Goal: Download file/media

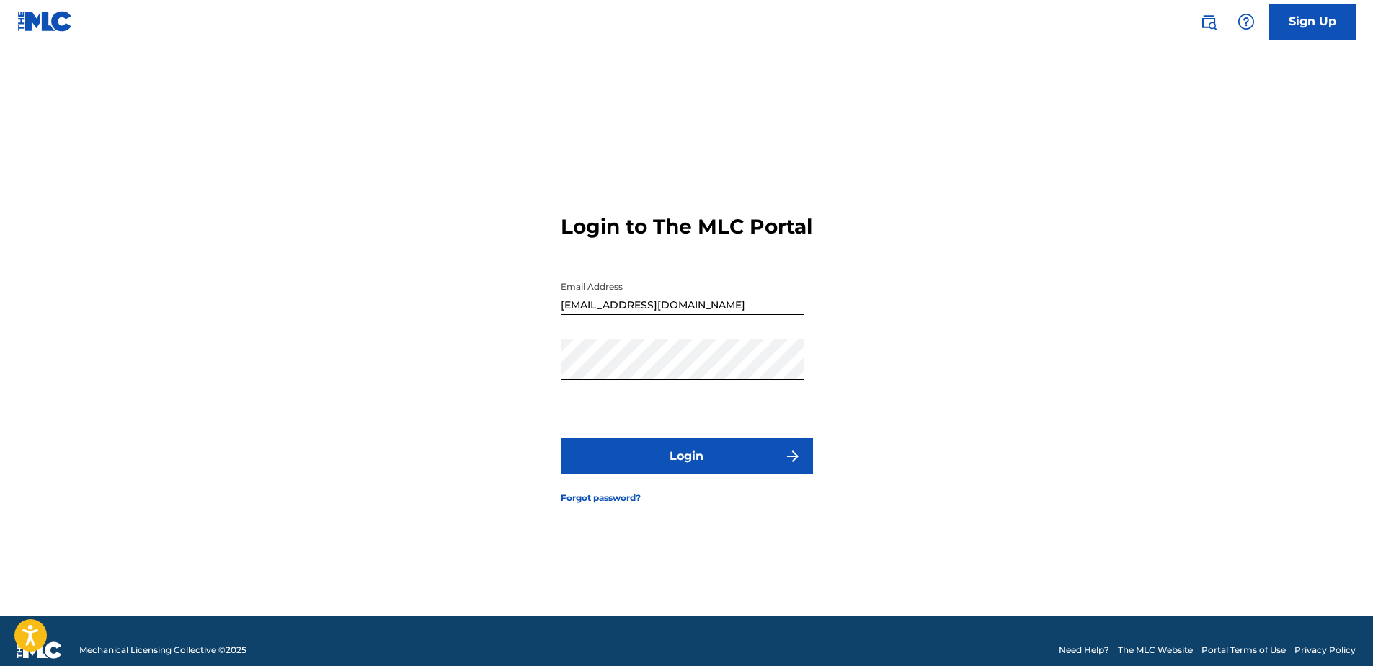
click at [709, 470] on button "Login" at bounding box center [687, 456] width 252 height 36
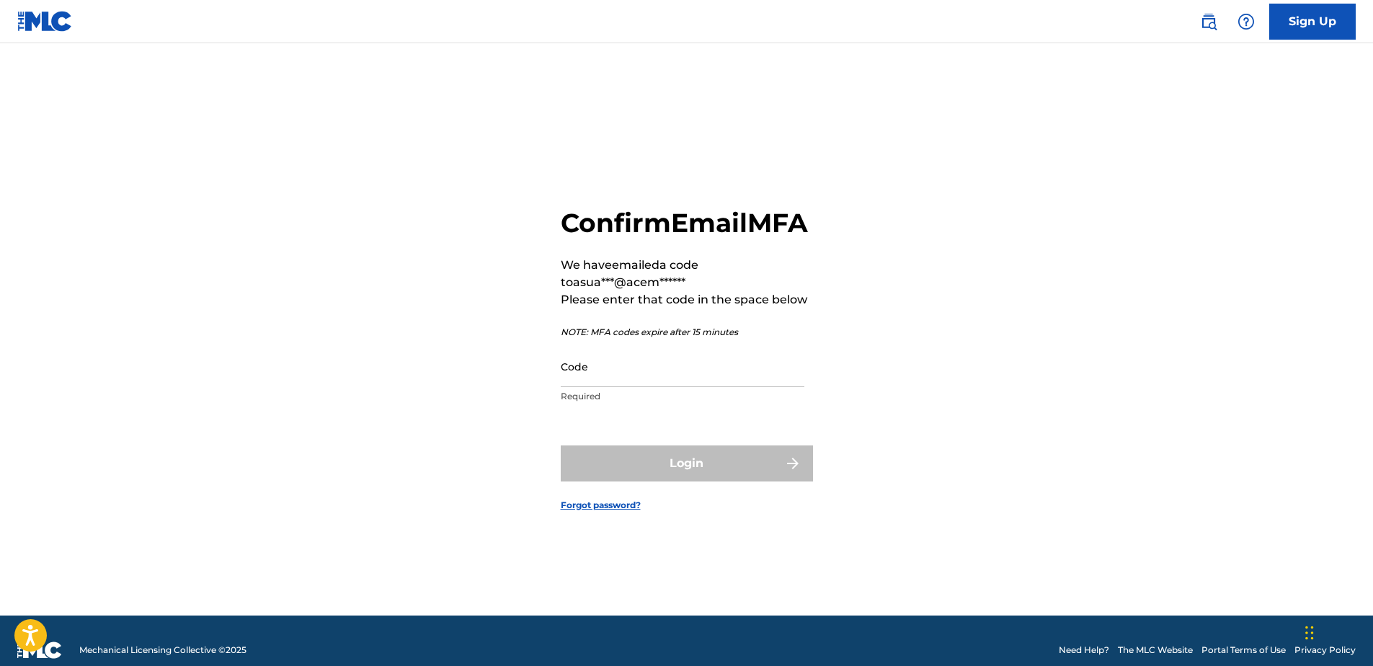
drag, startPoint x: 189, startPoint y: 349, endPoint x: 299, endPoint y: 327, distance: 112.6
click at [189, 349] on div "Confirm Email MFA We have emailed a code to asua***@acem****** Please enter tha…" at bounding box center [686, 347] width 1009 height 536
click at [565, 382] on input "Code" at bounding box center [683, 366] width 244 height 41
paste input "592778"
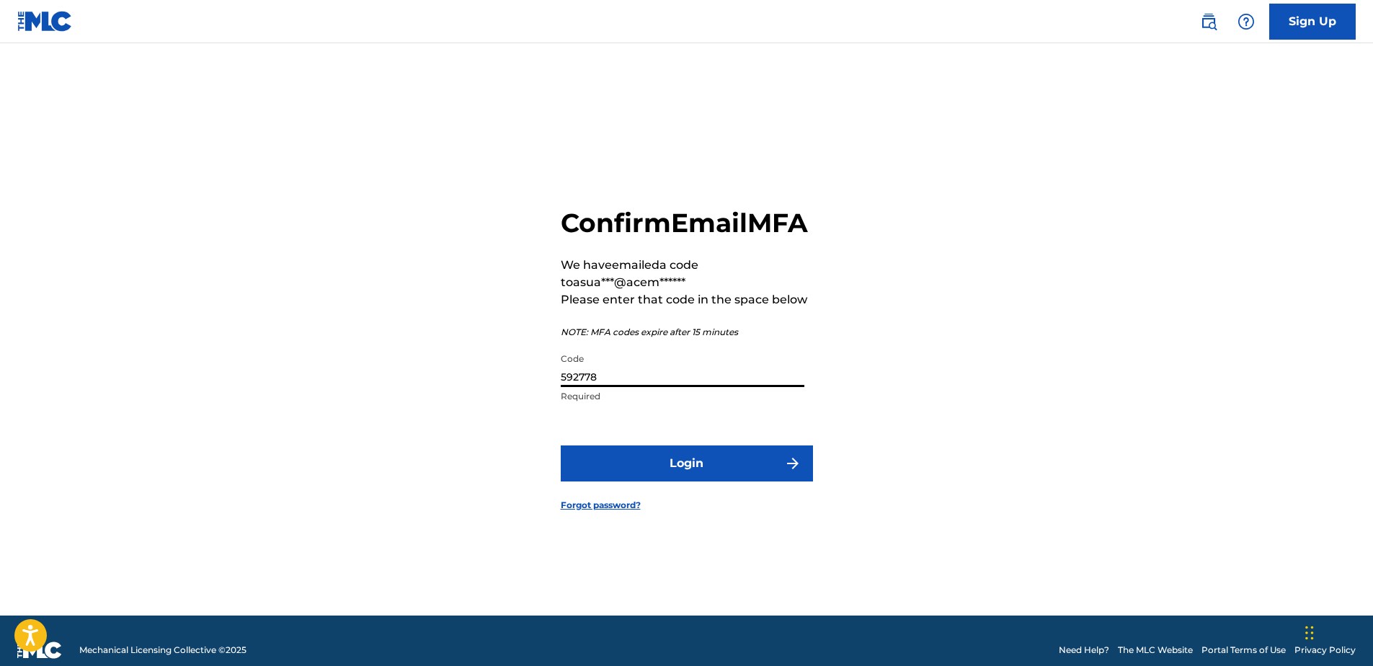
type input "592778"
click at [626, 461] on form "Confirm Email MFA We have emailed a code to asua***@acem****** Please enter tha…" at bounding box center [687, 347] width 252 height 536
click at [621, 476] on button "Login" at bounding box center [687, 464] width 252 height 36
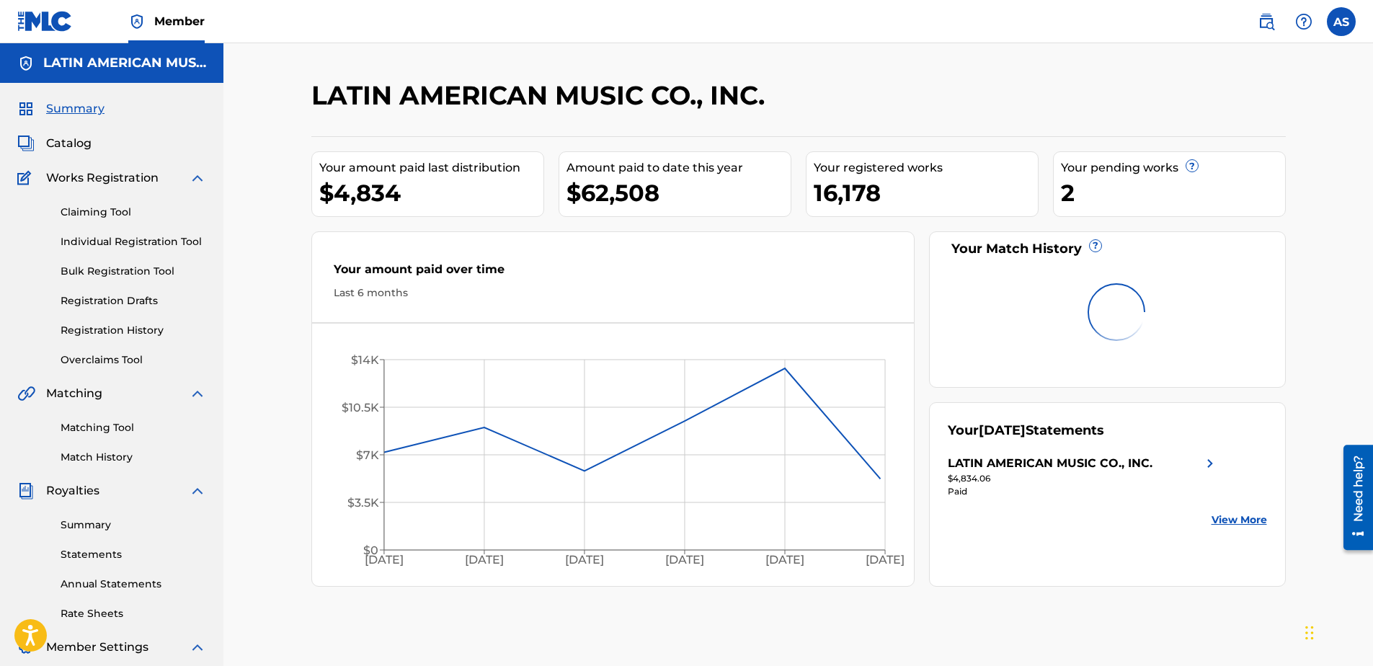
click at [63, 138] on span "Catalog" at bounding box center [68, 143] width 45 height 17
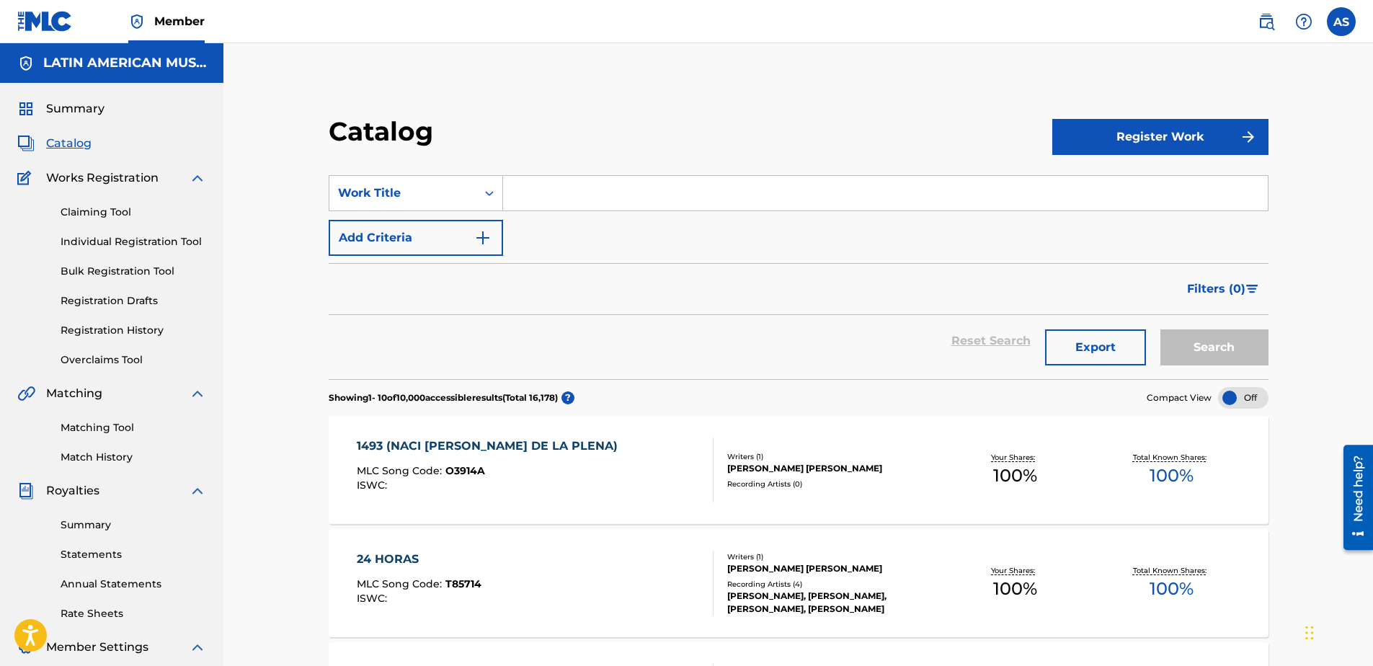
click at [1097, 349] on button "Export" at bounding box center [1095, 347] width 101 height 36
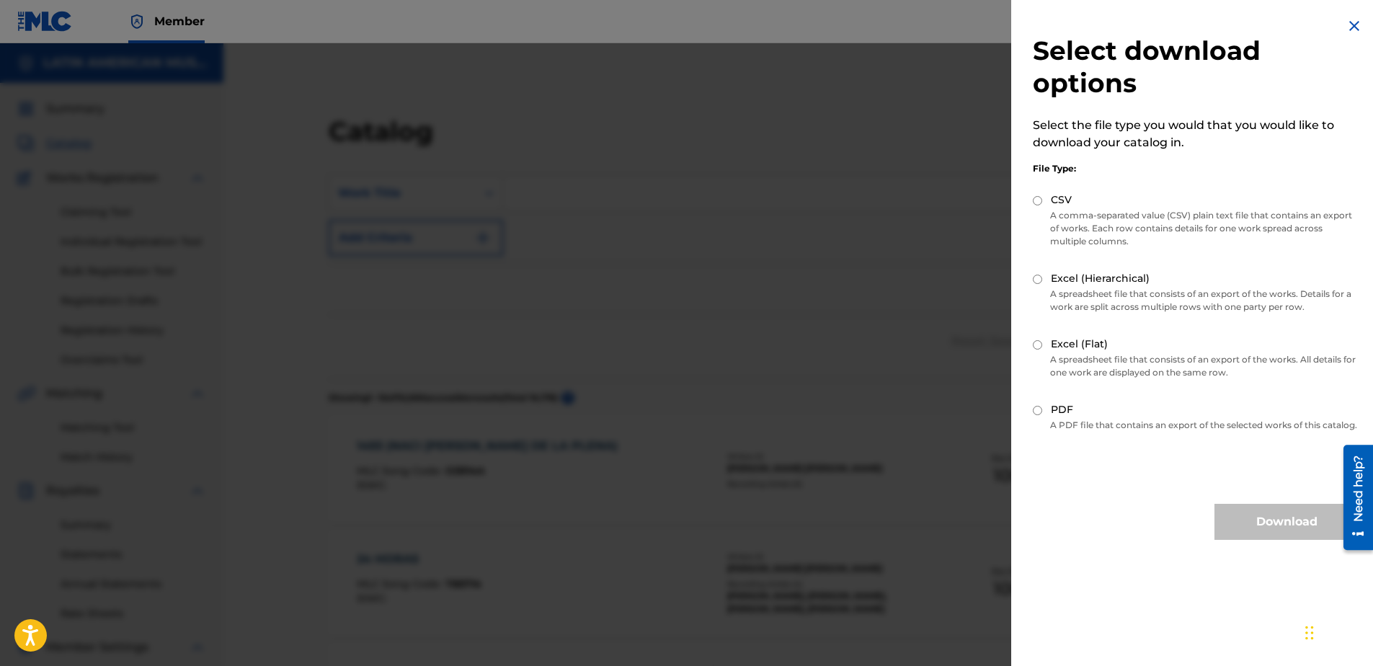
click at [1038, 344] on input "Excel (Flat)" at bounding box center [1037, 344] width 9 height 9
radio input "true"
click at [1056, 513] on div "Select download options Select the file type you would that you would like to d…" at bounding box center [1196, 278] width 369 height 557
click at [1246, 534] on button "Download" at bounding box center [1287, 522] width 144 height 36
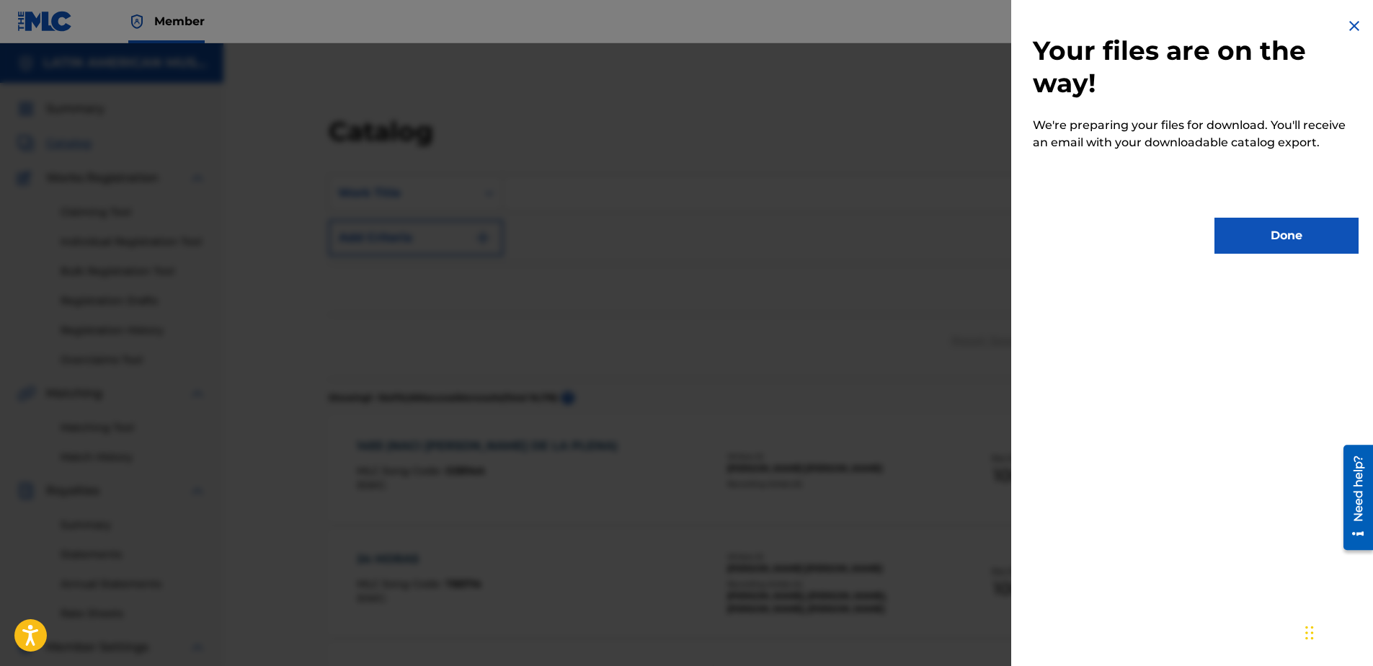
click at [1332, 246] on button "Done" at bounding box center [1287, 236] width 144 height 36
